Goal: Check status: Check status

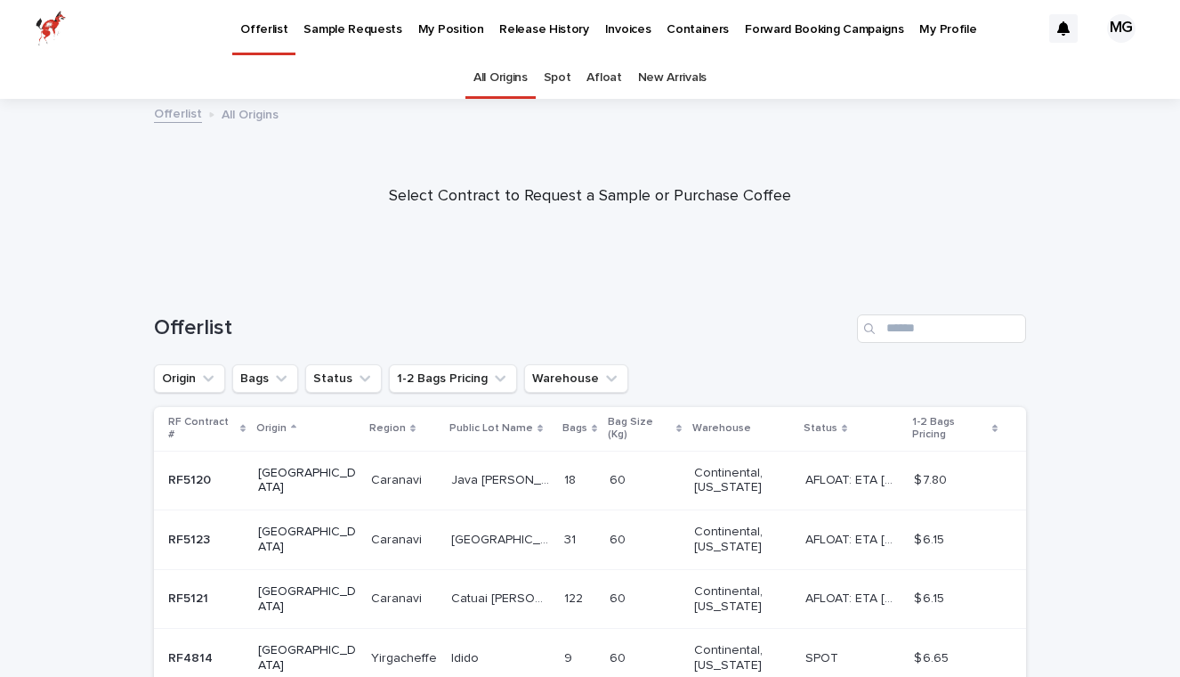
click at [434, 26] on p "My Position" at bounding box center [451, 18] width 66 height 37
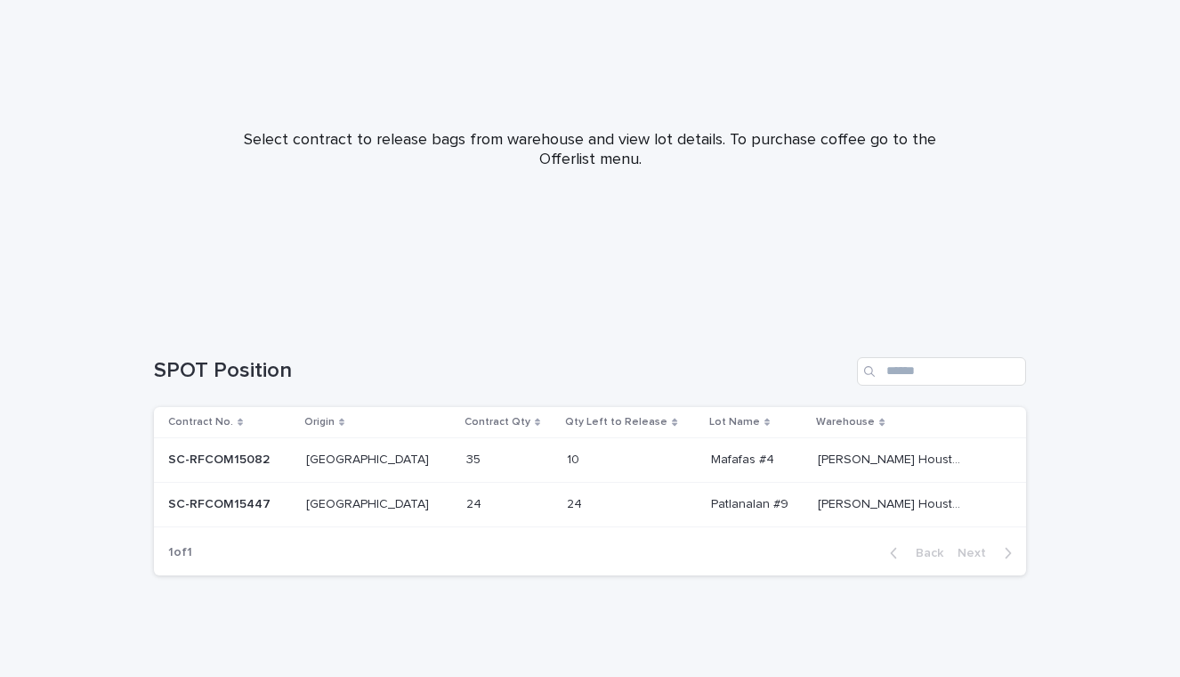
scroll to position [134, 0]
click at [247, 495] on p "SC-RFCOM15447" at bounding box center [221, 503] width 106 height 19
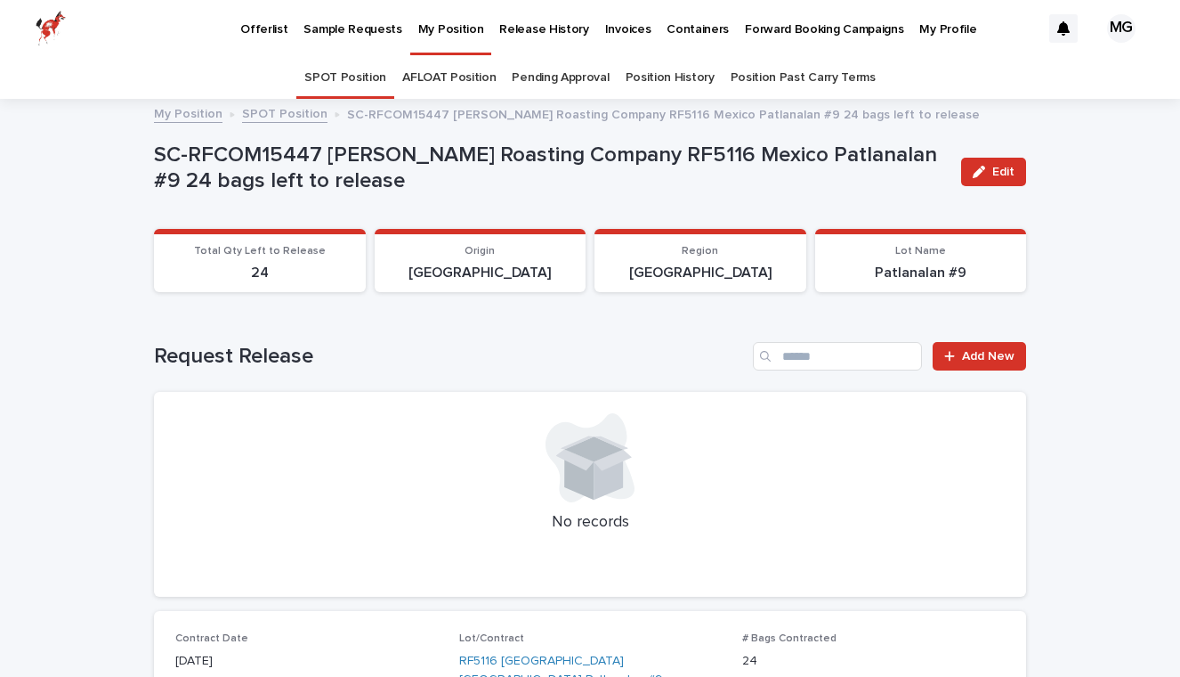
click at [437, 23] on p "My Position" at bounding box center [451, 18] width 66 height 37
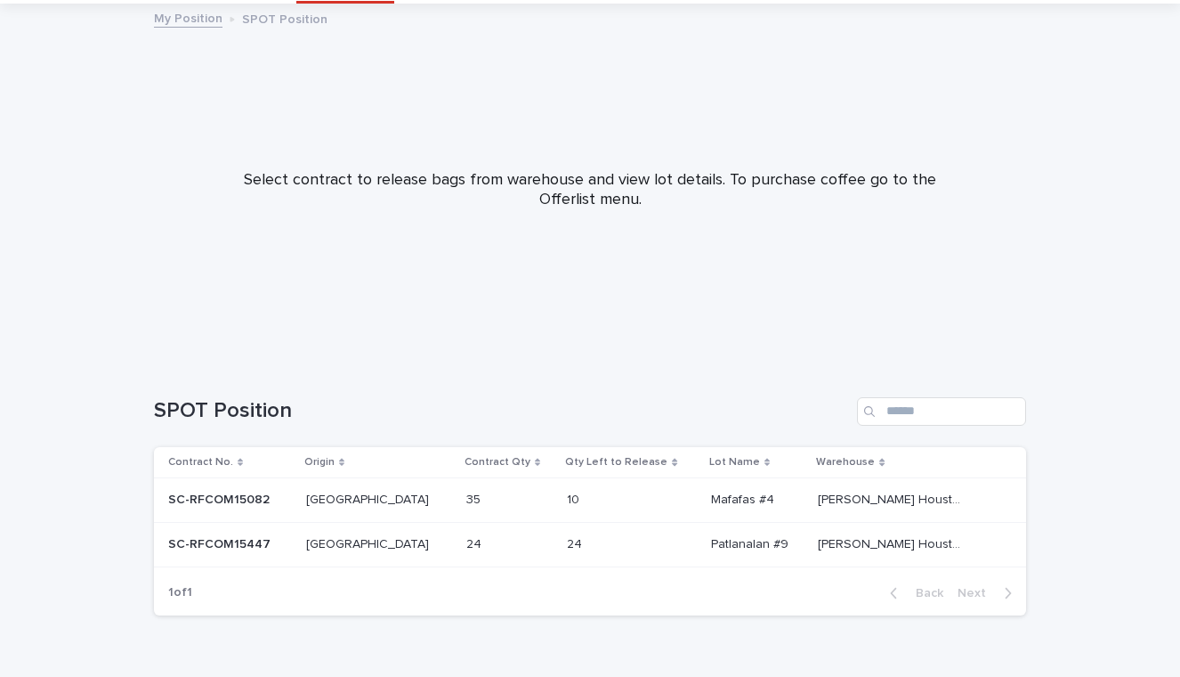
scroll to position [100, 0]
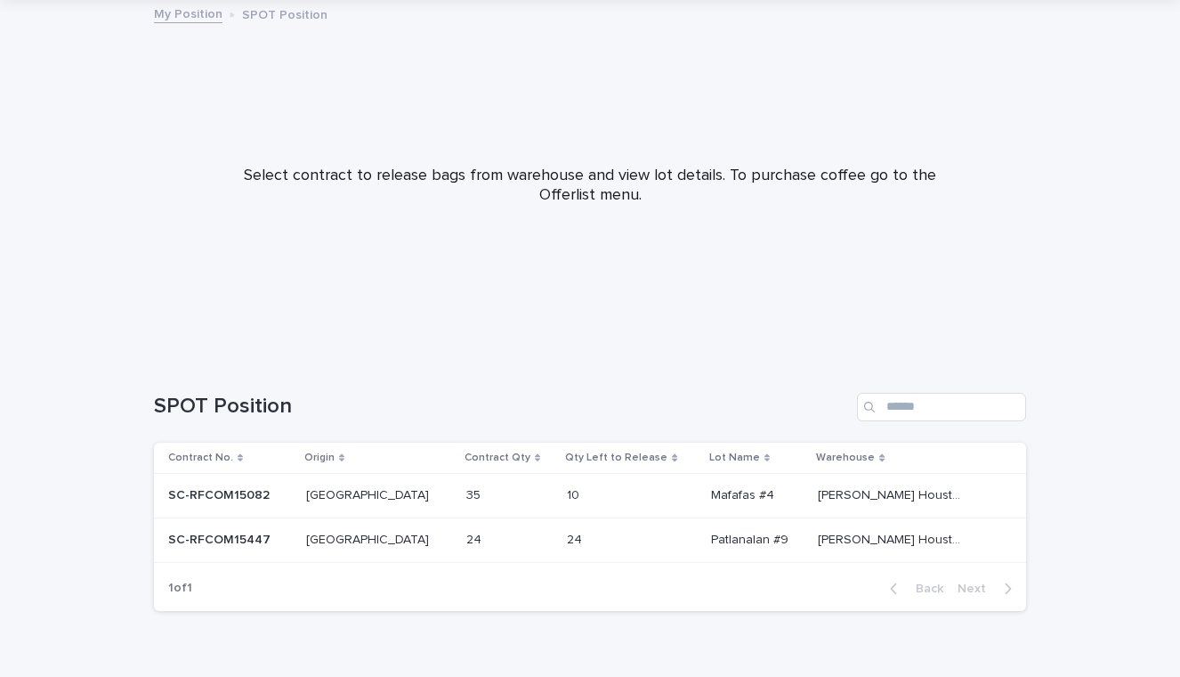
click at [230, 498] on p "SC-RFCOM15082" at bounding box center [220, 493] width 105 height 19
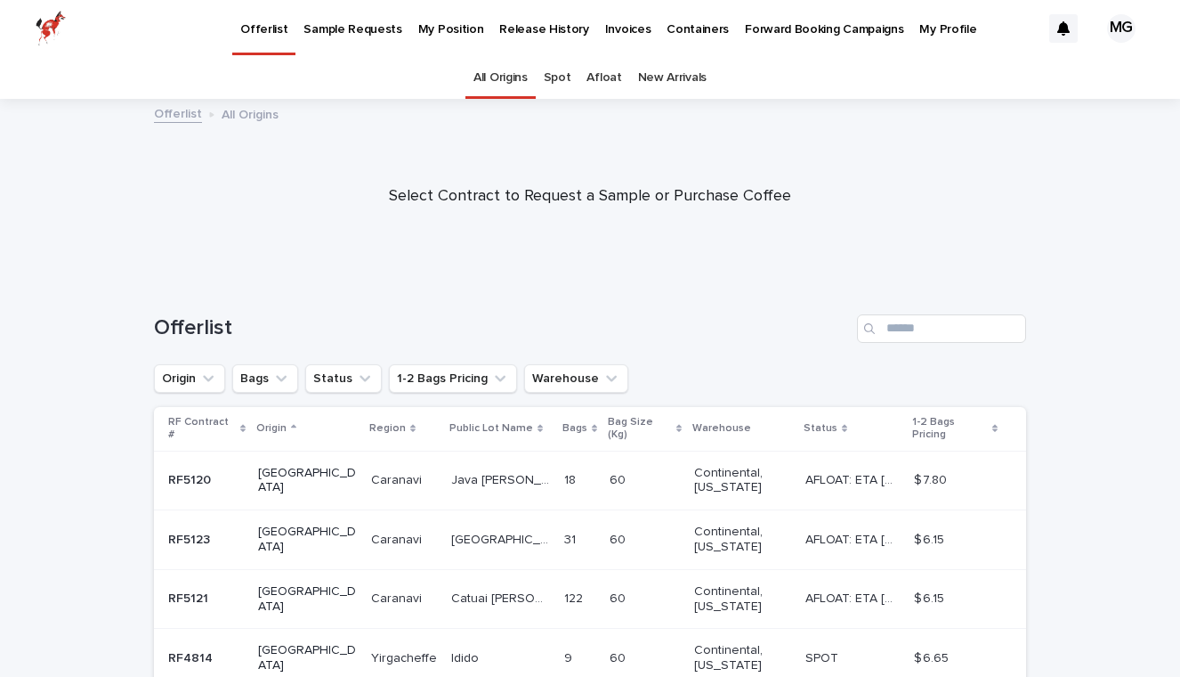
click at [426, 25] on p "My Position" at bounding box center [451, 18] width 66 height 37
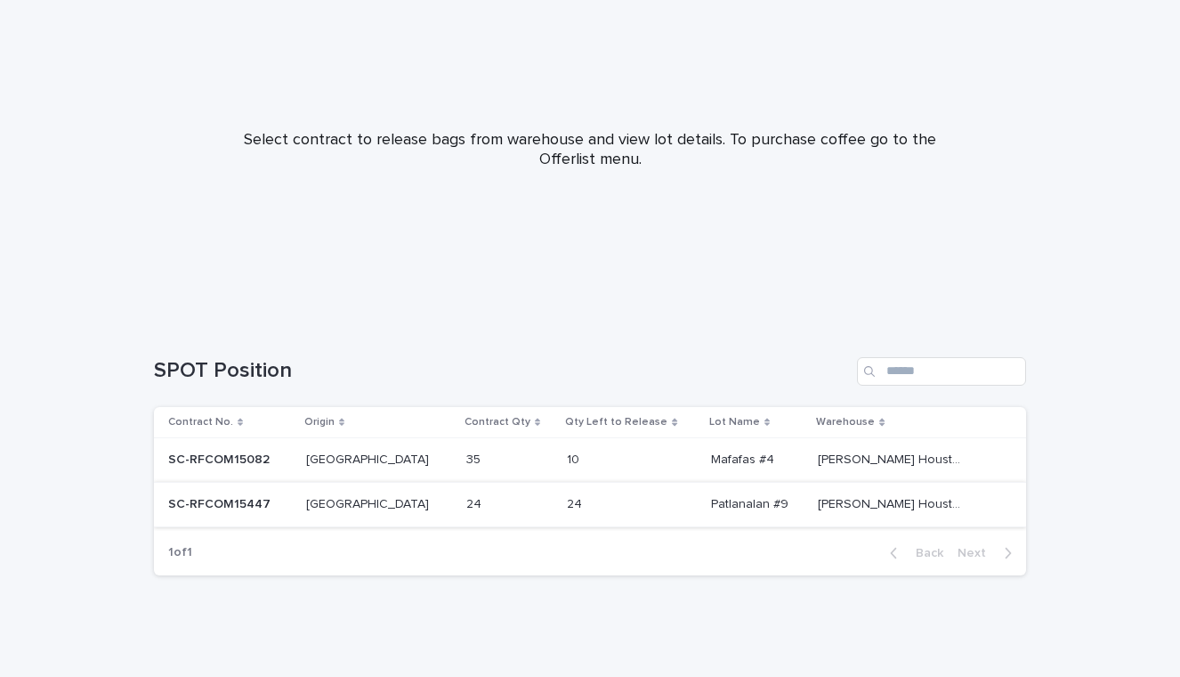
scroll to position [134, 0]
click at [266, 501] on p "SC-RFCOM15447" at bounding box center [221, 503] width 106 height 19
